Goal: Entertainment & Leisure: Consume media (video, audio)

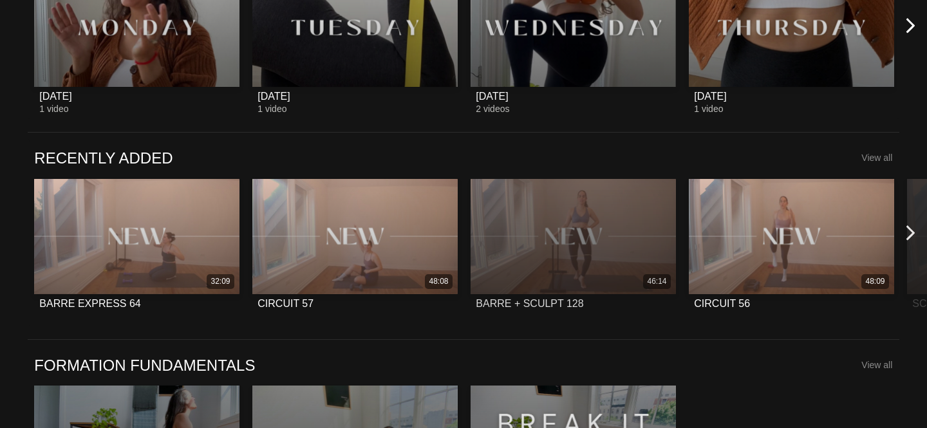
scroll to position [671, 0]
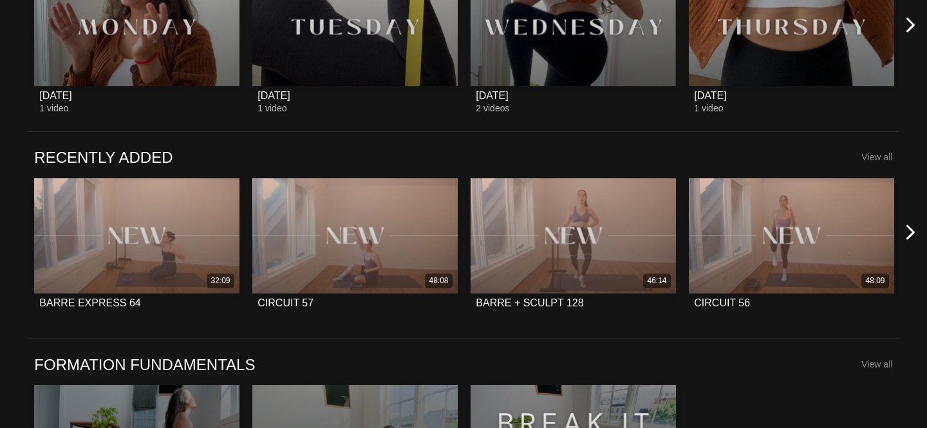
click at [884, 150] on h1 "View all" at bounding box center [813, 156] width 162 height 19
click at [880, 154] on span "View all" at bounding box center [876, 157] width 31 height 10
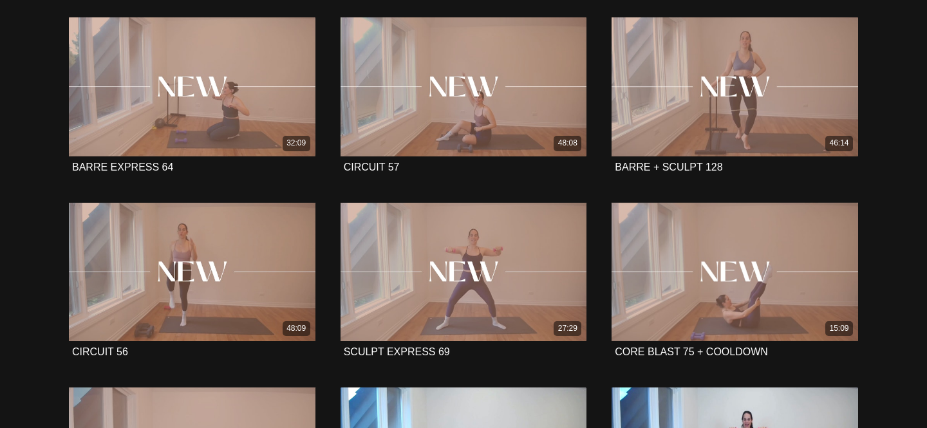
scroll to position [180, 0]
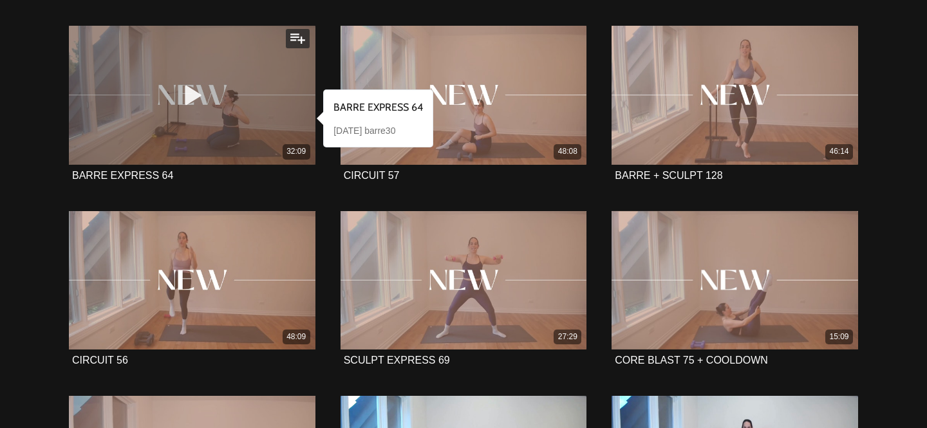
click at [214, 144] on div "32:09" at bounding box center [192, 151] width 246 height 15
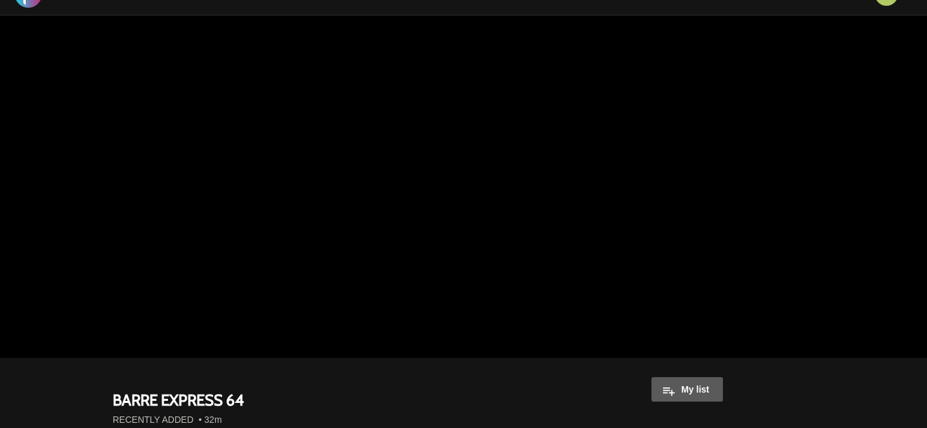
scroll to position [25, 0]
